Goal: Task Accomplishment & Management: Manage account settings

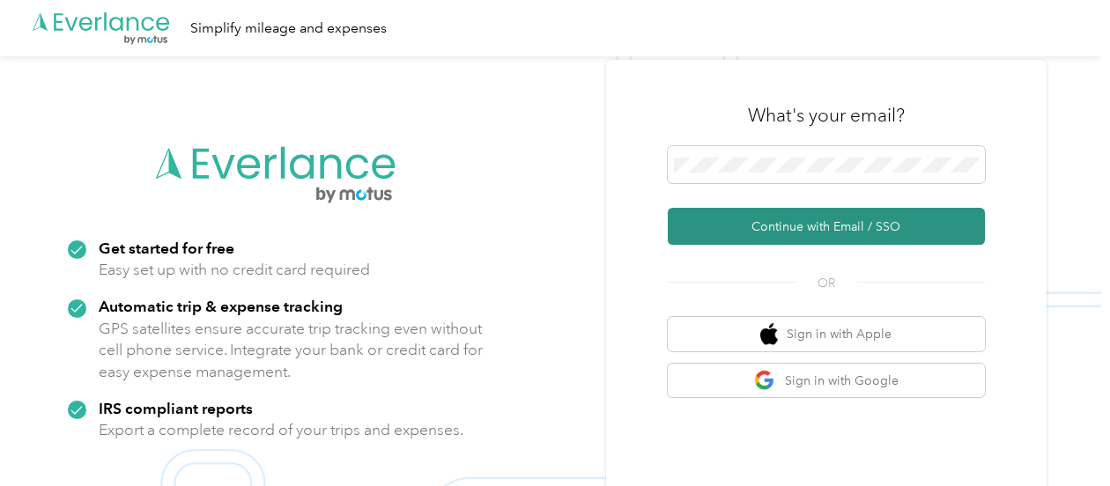
click at [798, 218] on button "Continue with Email / SSO" at bounding box center [826, 226] width 317 height 37
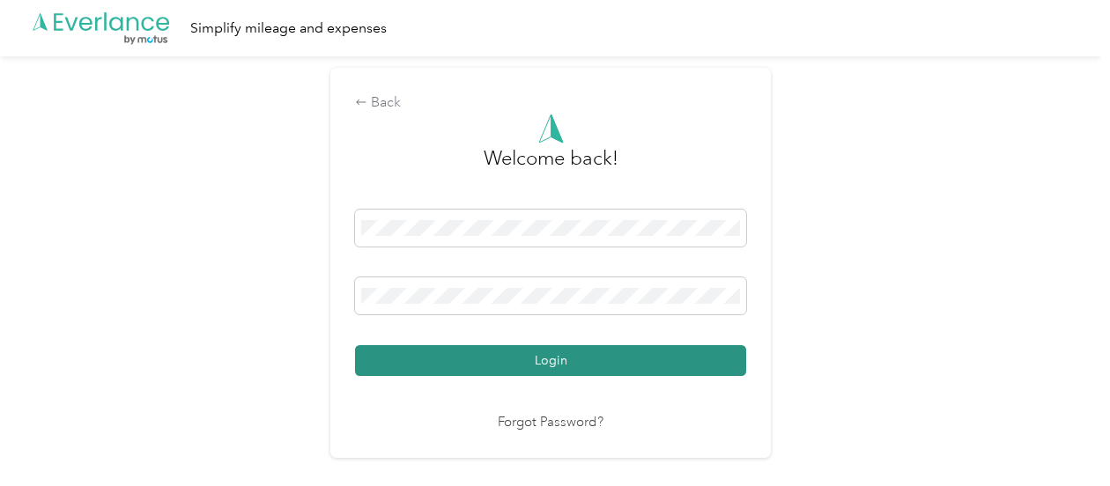
click at [525, 366] on button "Login" at bounding box center [550, 360] width 391 height 31
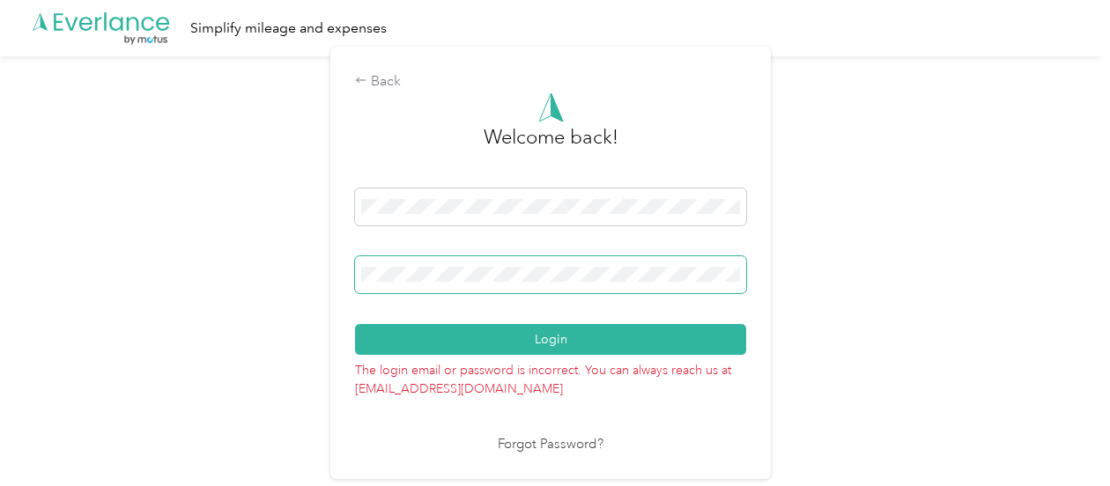
click at [303, 284] on div "Back Welcome back! Login The login email or password is incorrect. You can alwa…" at bounding box center [550, 270] width 1101 height 428
click at [355, 324] on button "Login" at bounding box center [550, 339] width 391 height 31
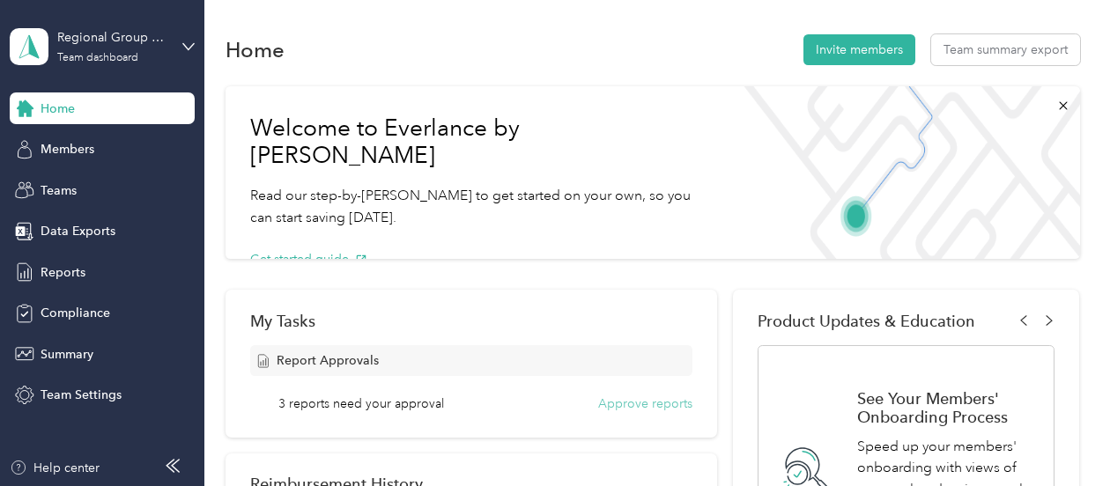
click at [661, 407] on button "Approve reports" at bounding box center [645, 404] width 94 height 19
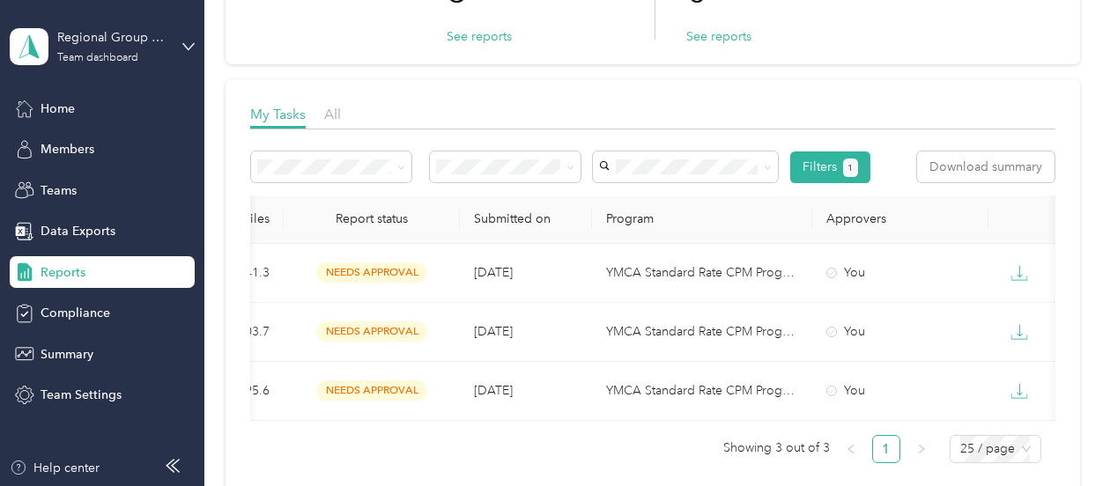
scroll to position [0, 664]
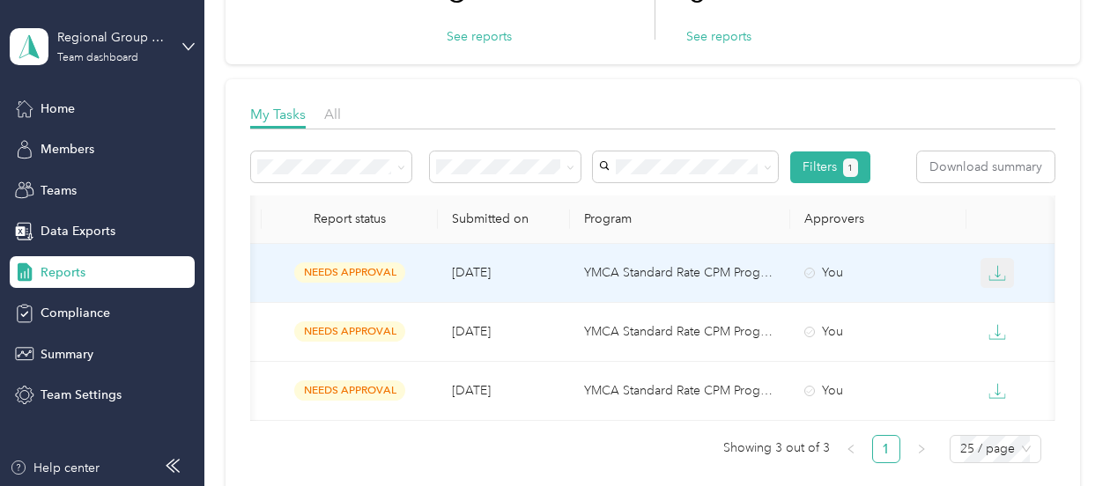
click at [990, 272] on icon "button" at bounding box center [997, 273] width 18 height 18
click at [1011, 304] on div "PDF" at bounding box center [1006, 304] width 37 height 19
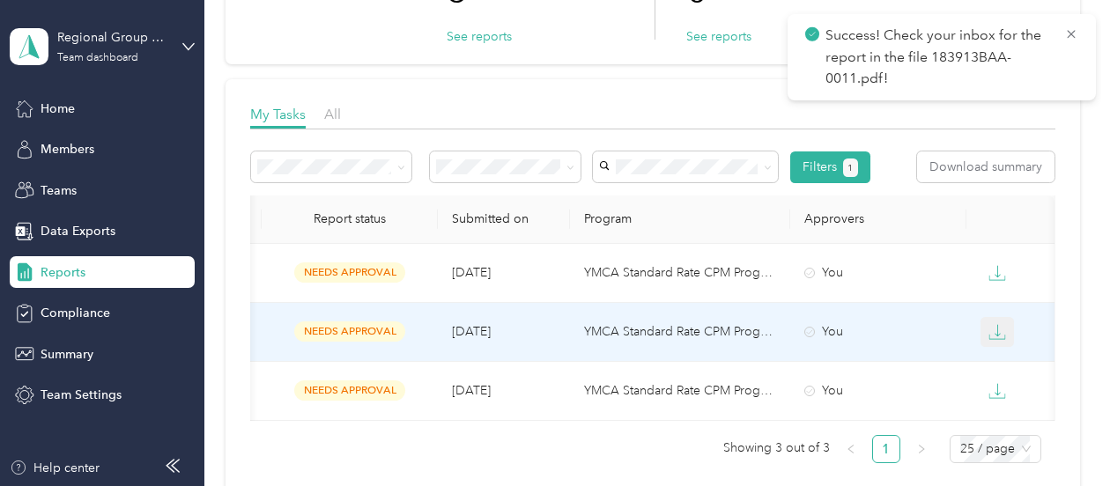
click at [990, 329] on icon "button" at bounding box center [997, 332] width 18 height 18
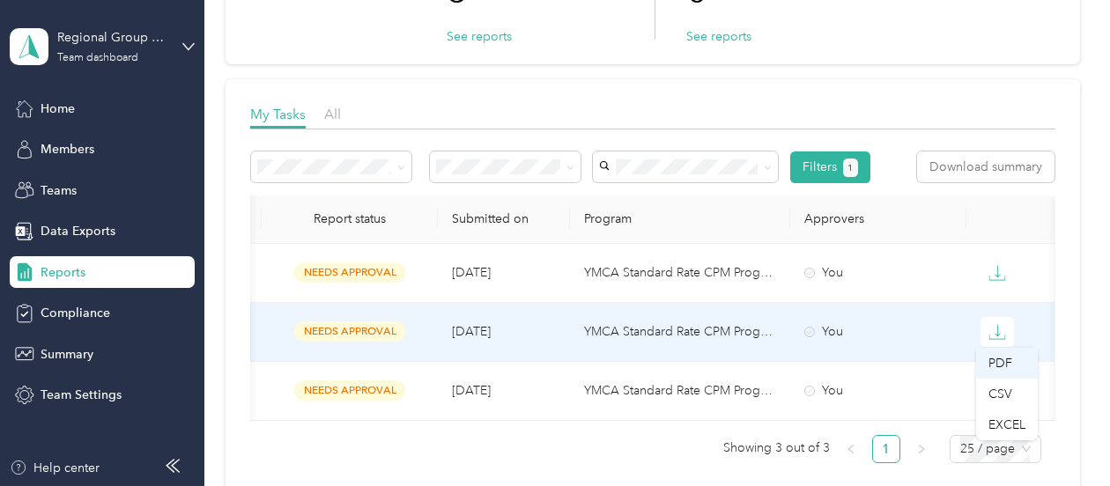
click at [992, 362] on div "PDF" at bounding box center [1006, 363] width 37 height 19
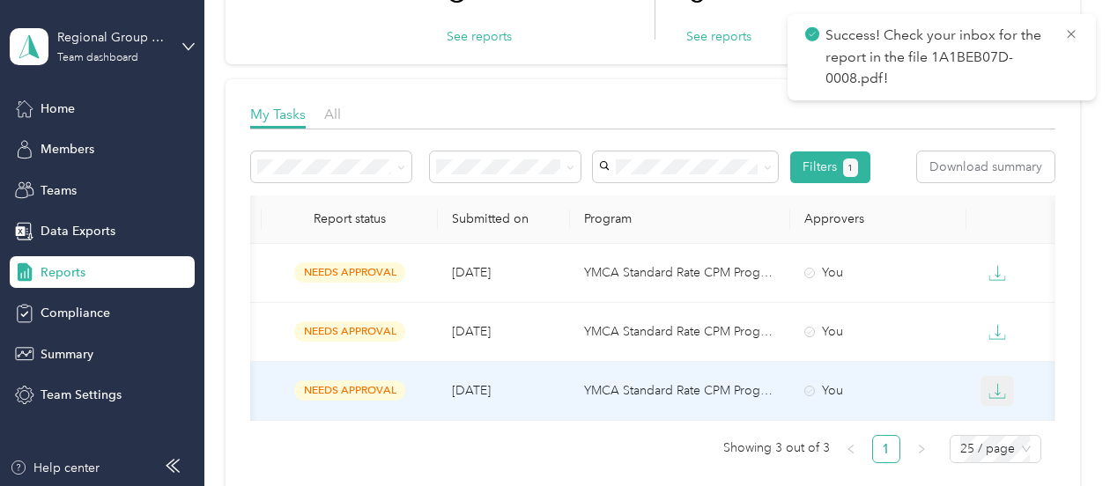
click at [991, 394] on icon "button" at bounding box center [997, 391] width 18 height 18
click at [999, 295] on div "PDF" at bounding box center [1006, 296] width 37 height 19
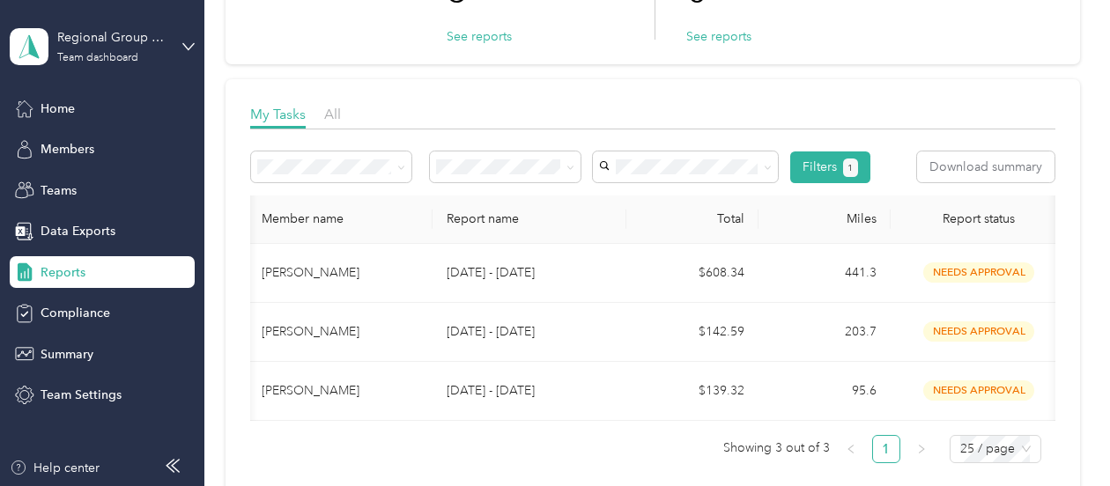
scroll to position [0, 0]
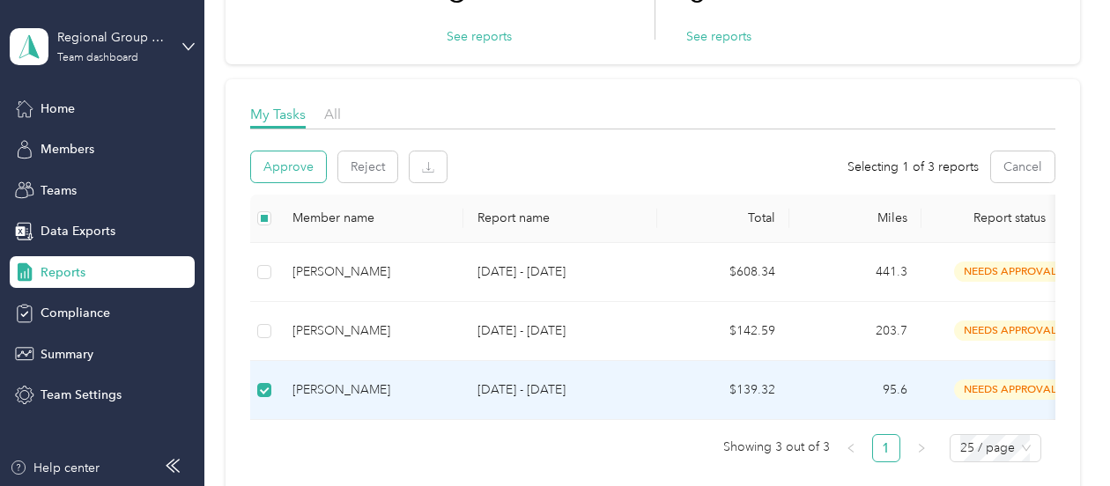
click at [280, 165] on button "Approve" at bounding box center [288, 167] width 75 height 31
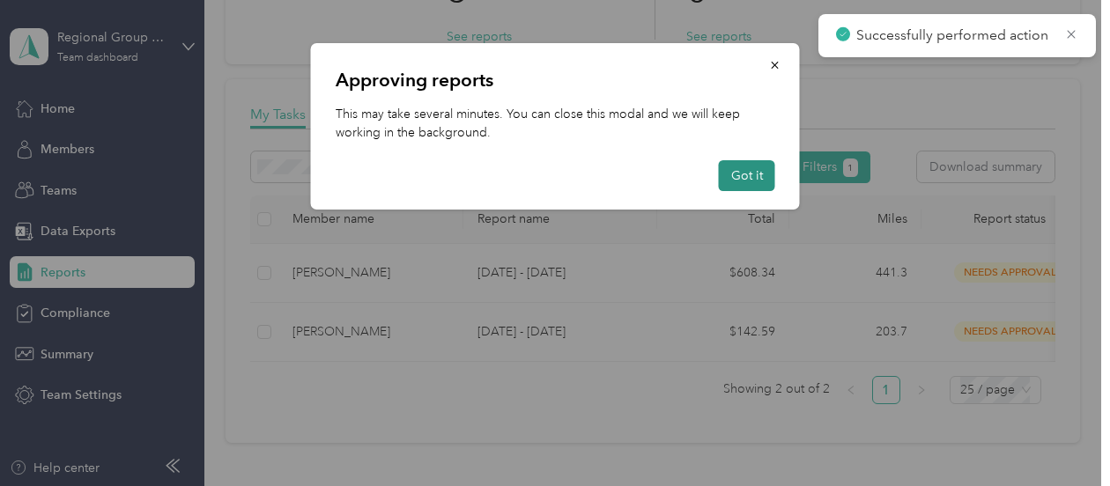
click at [744, 178] on button "Got it" at bounding box center [747, 175] width 56 height 31
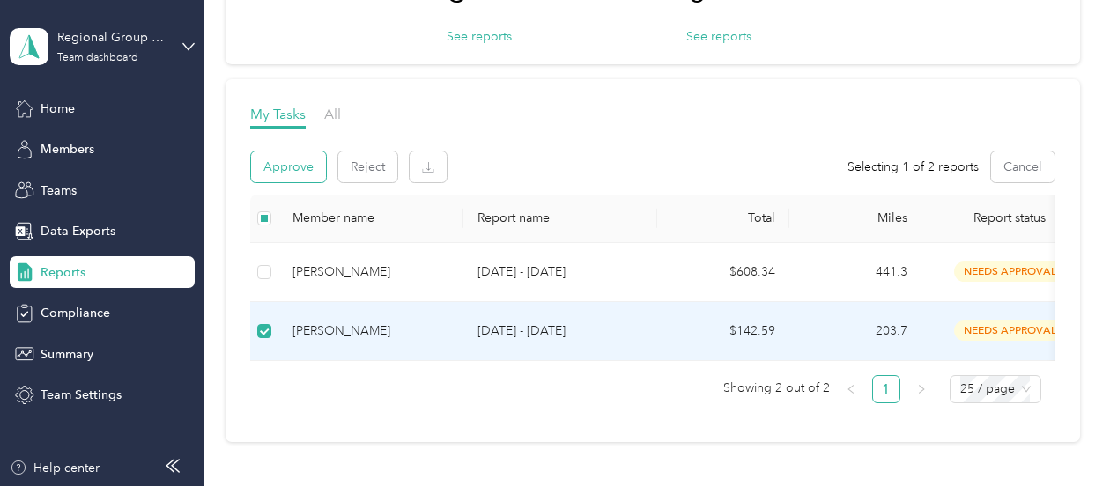
click at [301, 166] on button "Approve" at bounding box center [288, 167] width 75 height 31
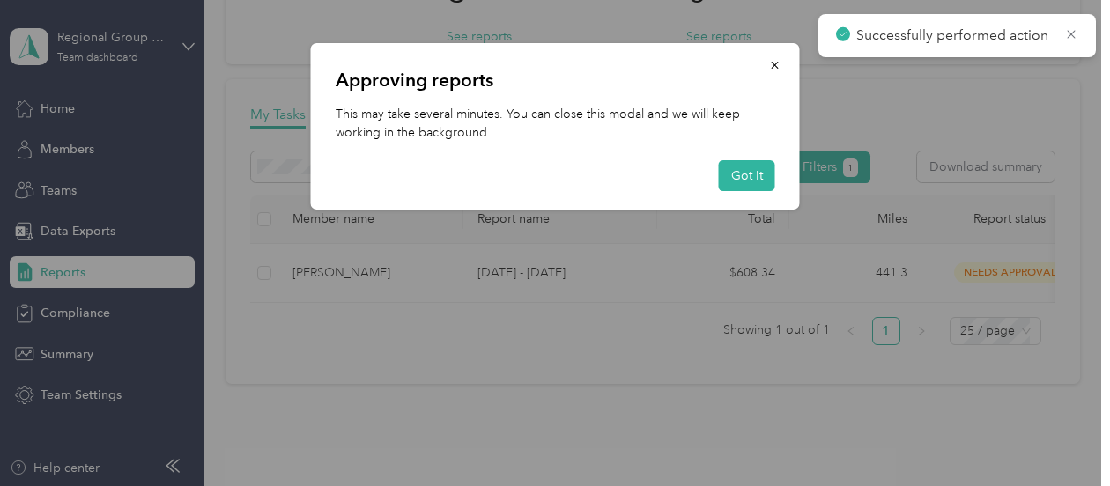
click at [718, 178] on div "Got it" at bounding box center [556, 175] width 440 height 31
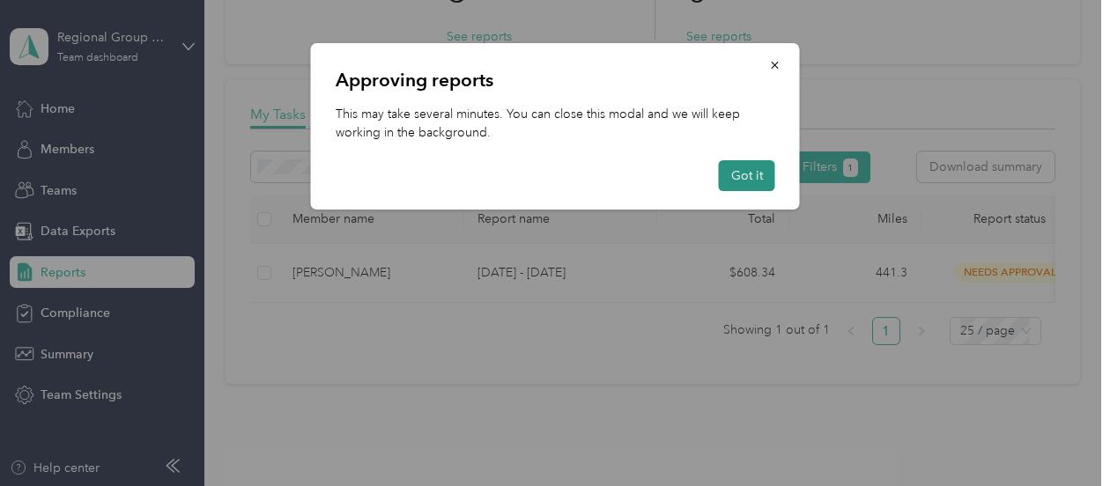
click at [758, 166] on button "Got it" at bounding box center [747, 175] width 56 height 31
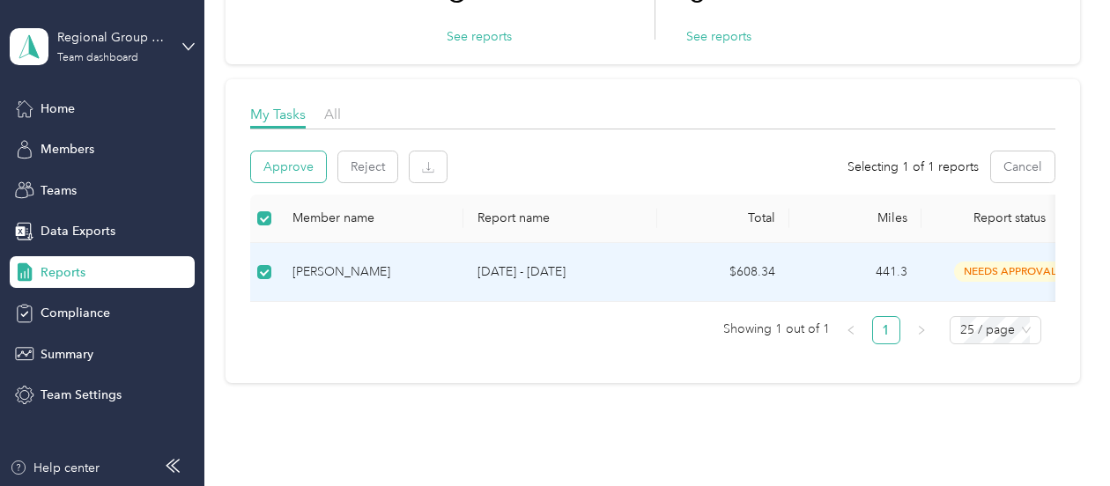
click at [301, 171] on button "Approve" at bounding box center [288, 167] width 75 height 31
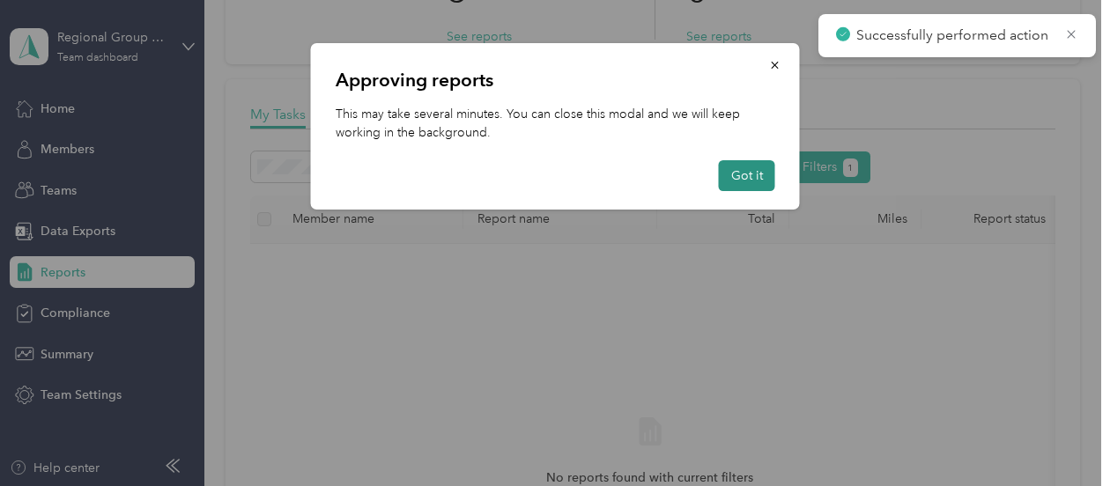
click at [736, 169] on button "Got it" at bounding box center [747, 175] width 56 height 31
